Goal: Information Seeking & Learning: Learn about a topic

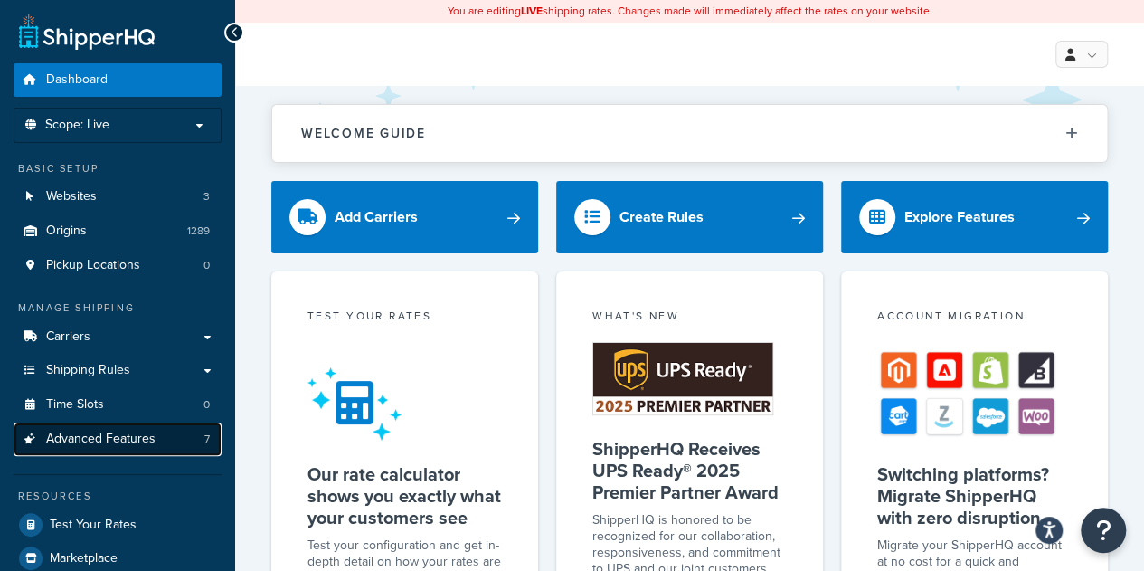
click at [103, 433] on span "Advanced Features" at bounding box center [100, 438] width 109 height 15
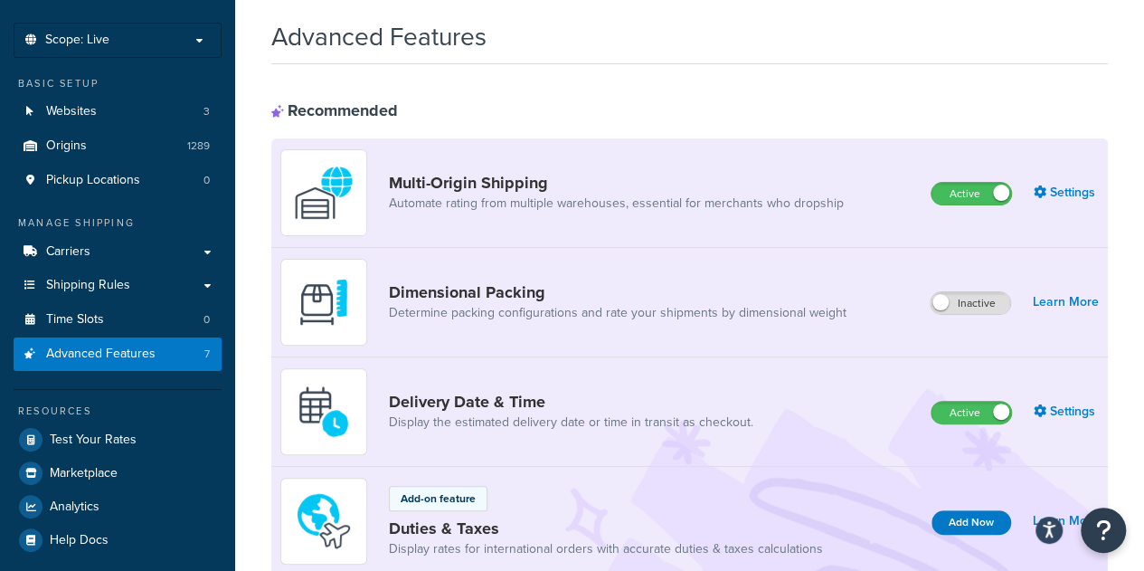
scroll to position [81, 0]
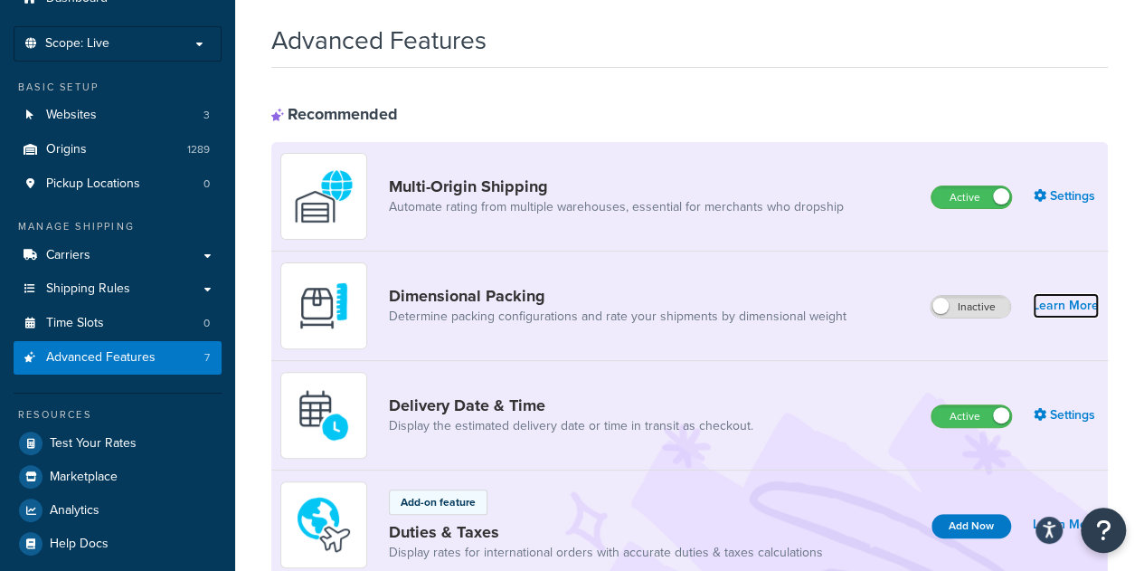
click at [1085, 305] on link "Learn More" at bounding box center [1066, 305] width 66 height 25
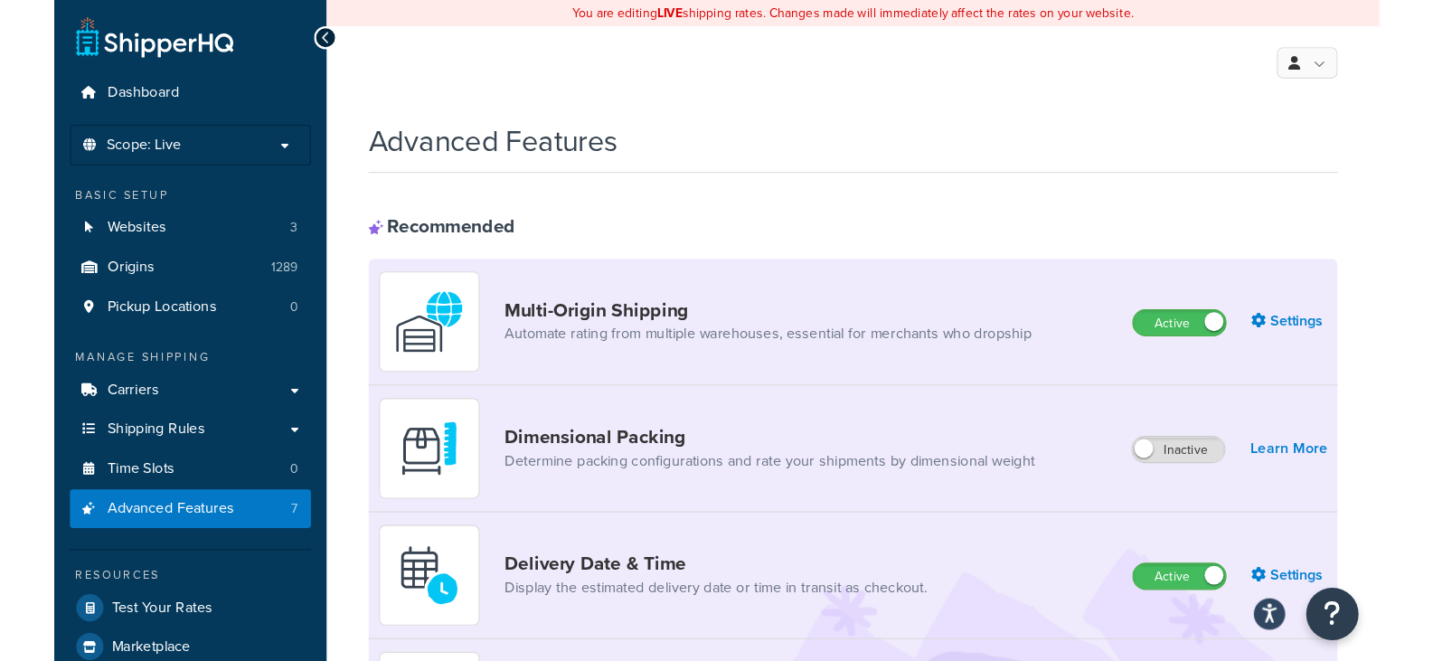
scroll to position [81, 0]
